Goal: Task Accomplishment & Management: Complete application form

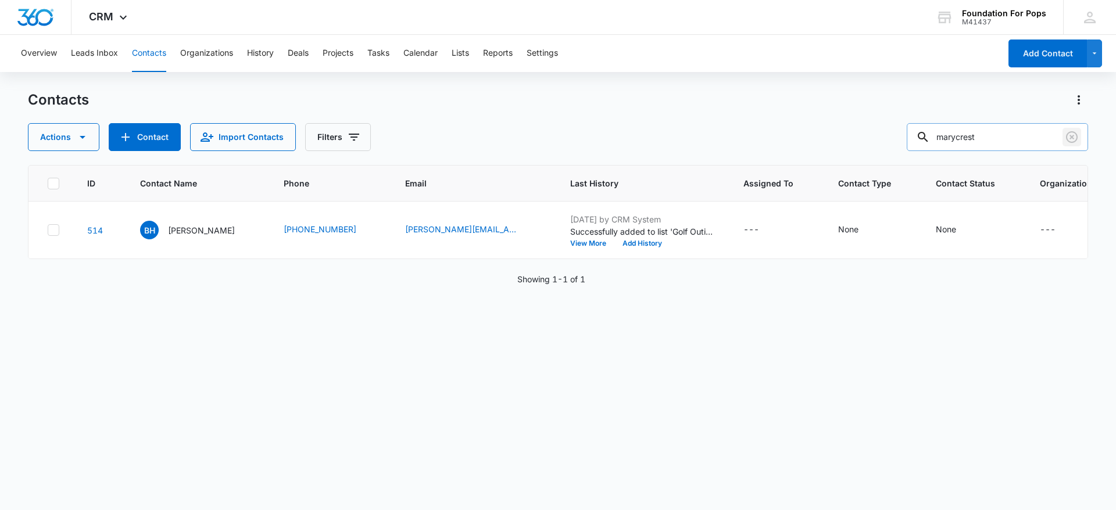
drag, startPoint x: 1071, startPoint y: 128, endPoint x: 1067, endPoint y: 134, distance: 7.1
click at [1070, 128] on button "Clear" at bounding box center [1071, 137] width 19 height 19
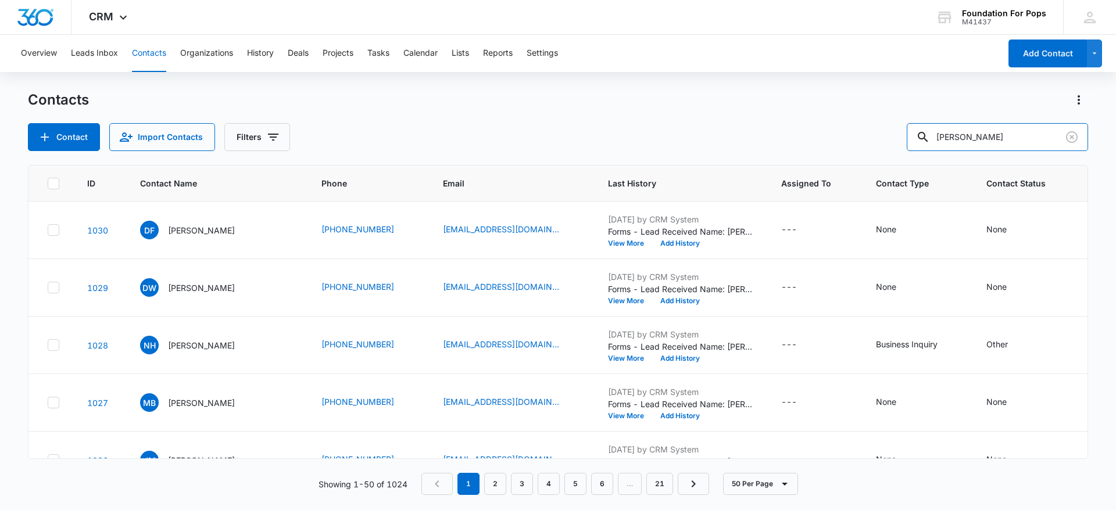
type input "[PERSON_NAME]"
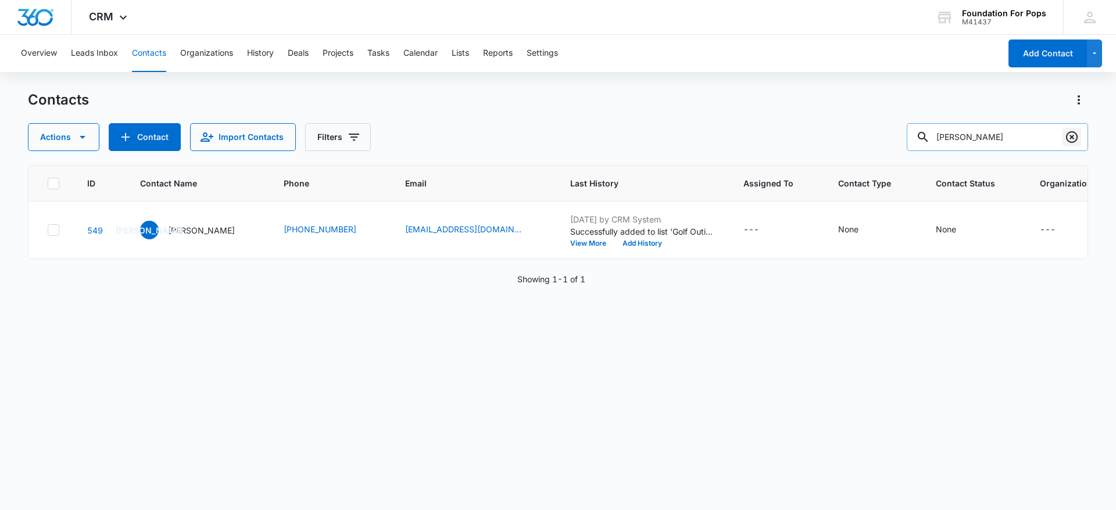
click at [1076, 134] on icon "Clear" at bounding box center [1072, 137] width 12 height 12
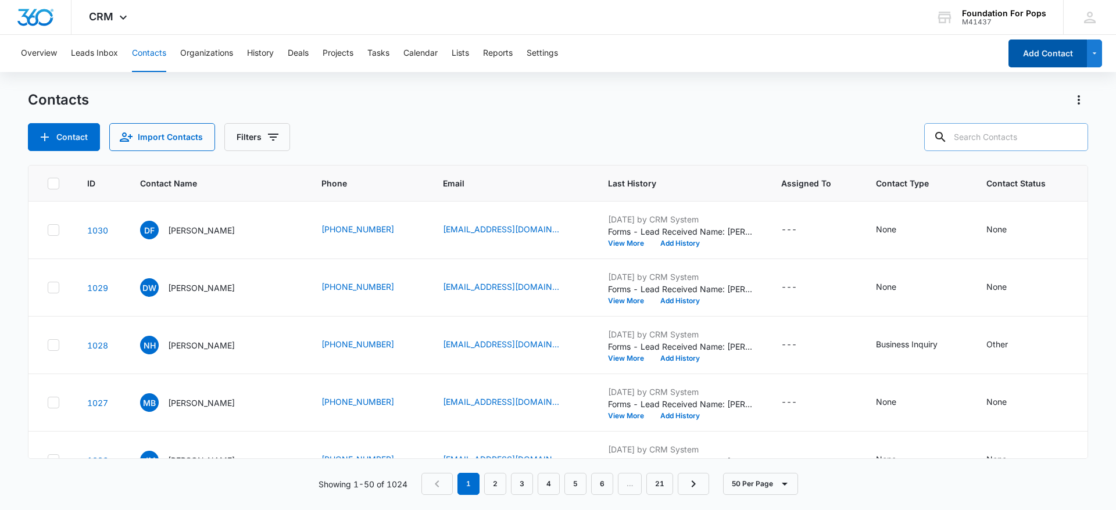
click at [1055, 46] on button "Add Contact" at bounding box center [1047, 54] width 78 height 28
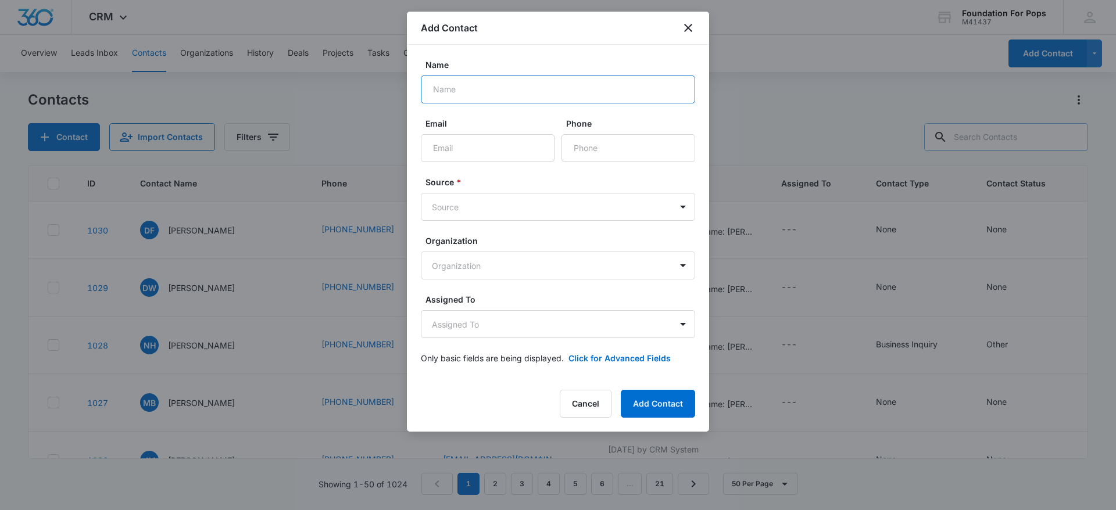
click at [548, 84] on input "Name" at bounding box center [558, 90] width 274 height 28
type input "[PERSON_NAME]"
click at [518, 150] on input "Email" at bounding box center [488, 148] width 134 height 28
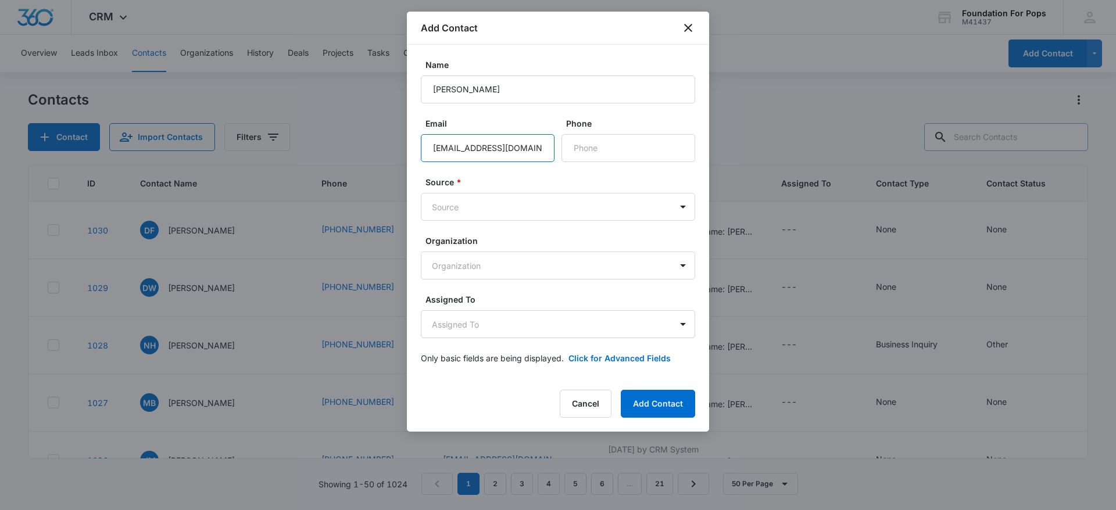
scroll to position [0, 1]
type input "[EMAIL_ADDRESS][DOMAIN_NAME]"
click at [629, 155] on input "Phone" at bounding box center [628, 148] width 134 height 28
type input "[PHONE_NUMBER]"
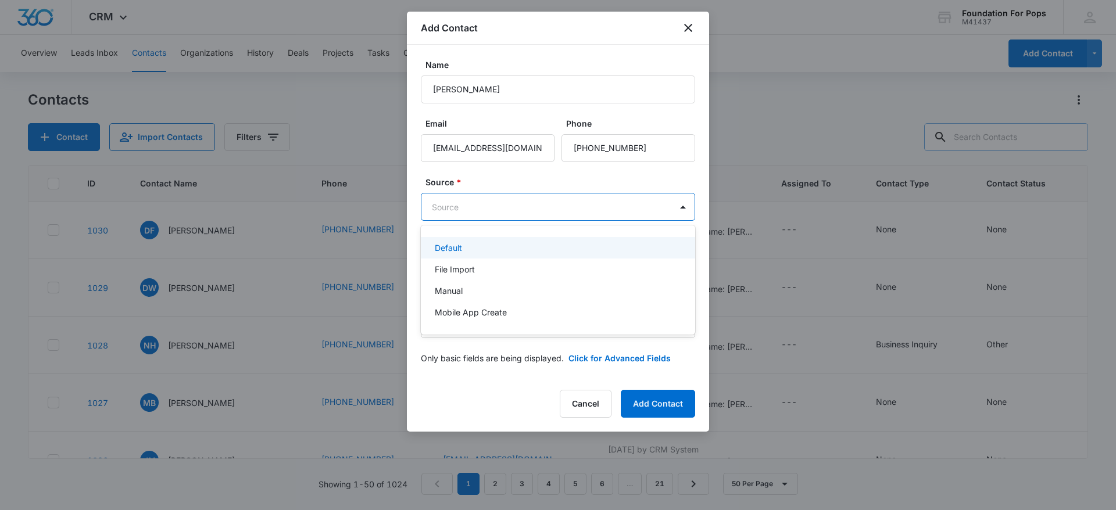
click at [506, 203] on body "CRM Apps Reputation Websites Forms CRM Email Social Content Ads Intelligence Fi…" at bounding box center [558, 255] width 1116 height 510
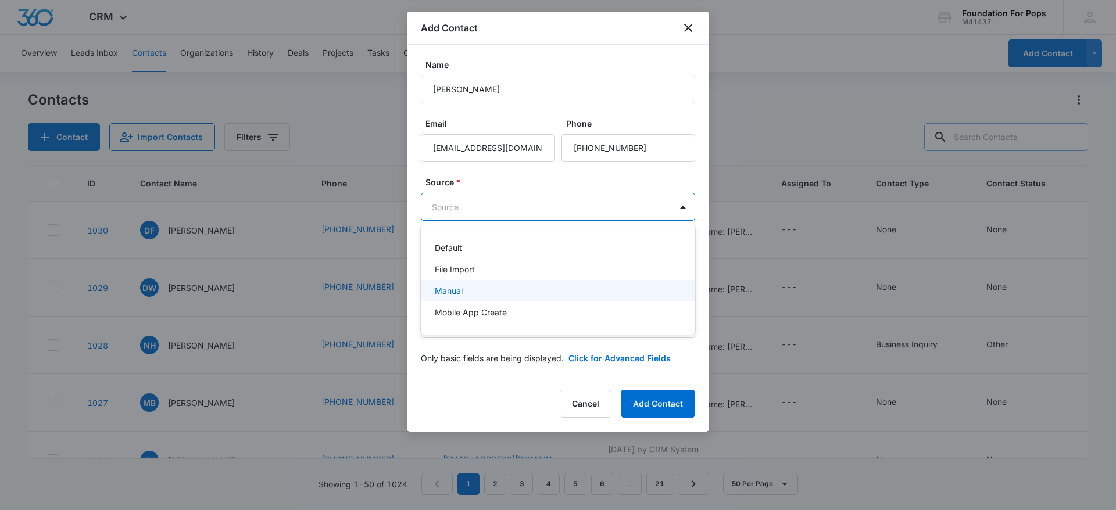
click at [472, 289] on div "Manual" at bounding box center [557, 291] width 244 height 12
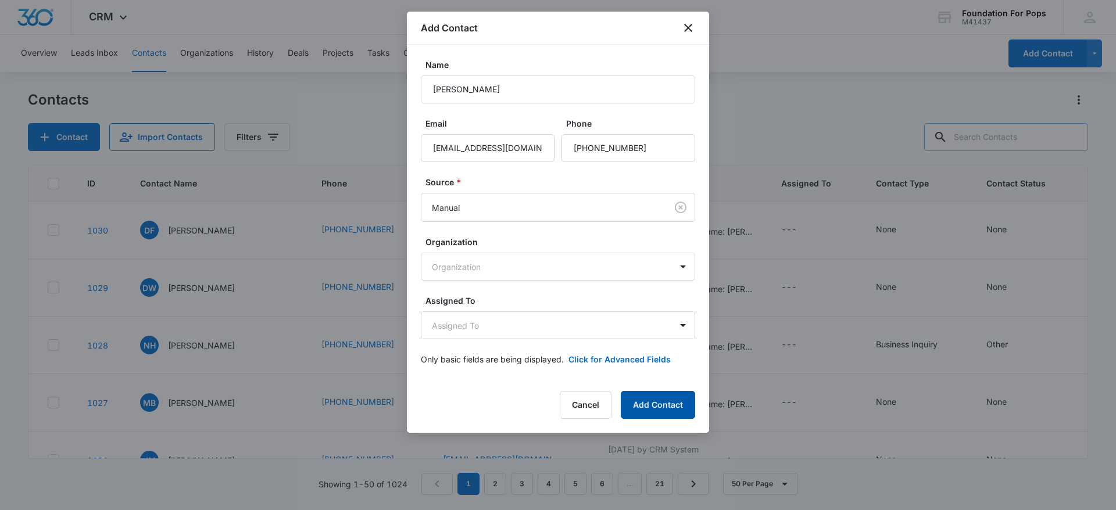
click at [666, 405] on button "Add Contact" at bounding box center [658, 405] width 74 height 28
